Goal: Task Accomplishment & Management: Manage account settings

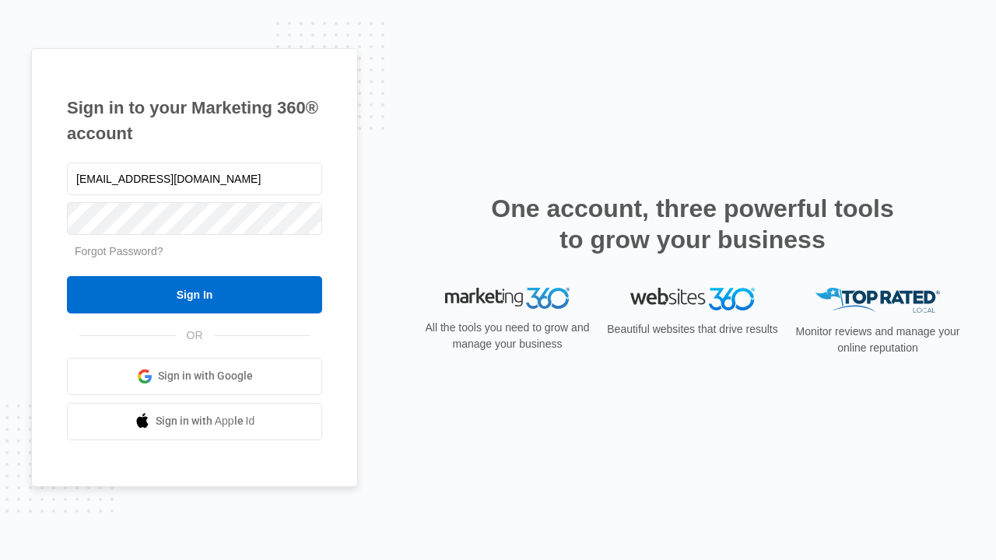
type input "dankie614@gmail.com"
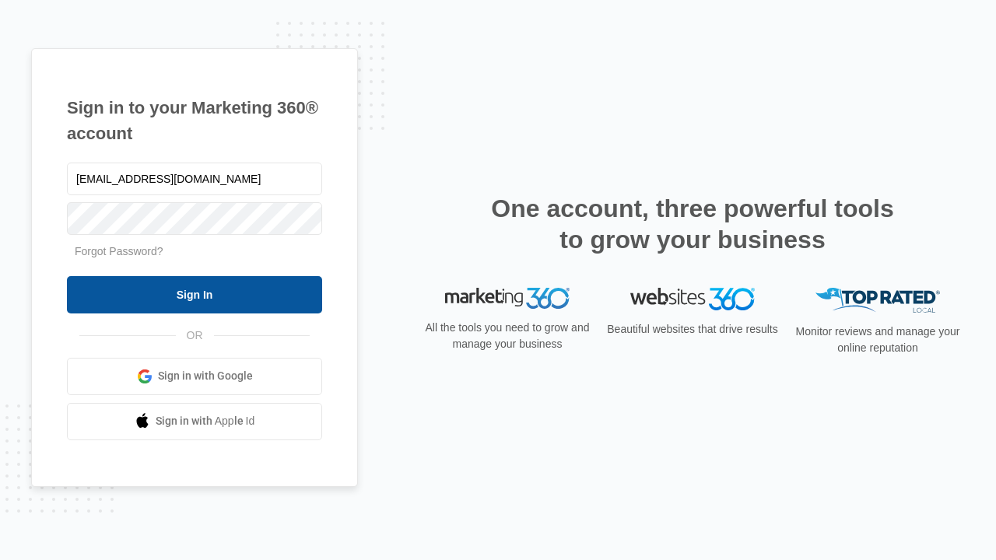
click at [195, 294] on input "Sign In" at bounding box center [194, 294] width 255 height 37
